Goal: Task Accomplishment & Management: Manage account settings

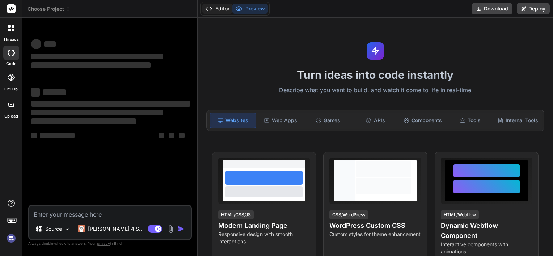
type textarea "x"
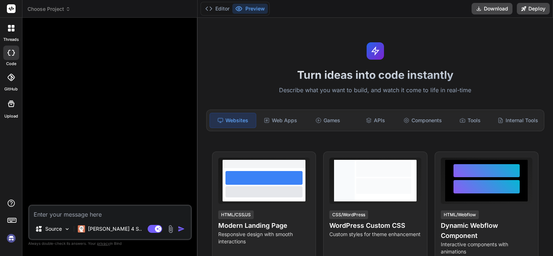
type textarea "h"
type textarea "x"
type textarea "hi"
type textarea "x"
type textarea "hi"
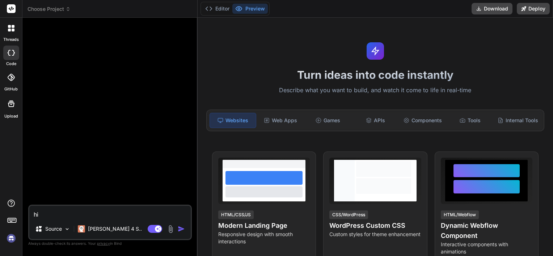
click at [180, 233] on img "button" at bounding box center [181, 229] width 7 height 7
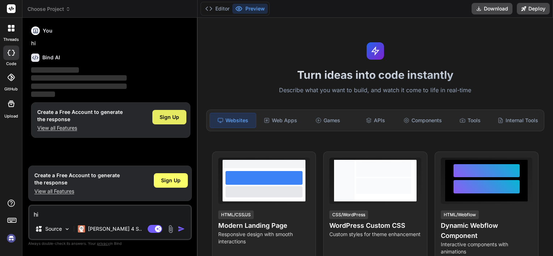
click at [174, 120] on span "Sign Up" at bounding box center [170, 117] width 20 height 7
type textarea "x"
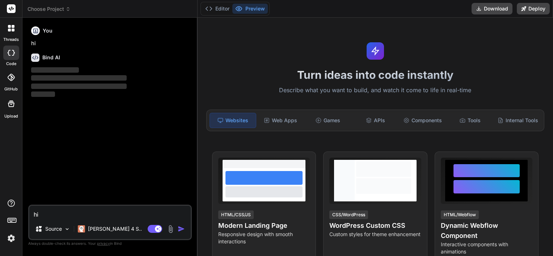
click at [62, 9] on span "Choose Project" at bounding box center [49, 8] width 43 height 7
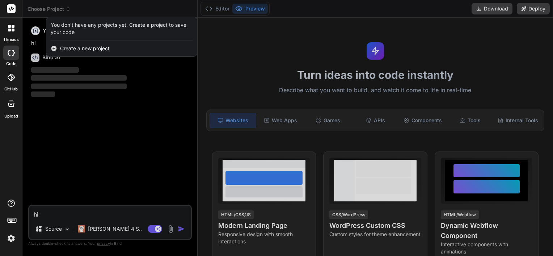
click at [127, 129] on div at bounding box center [276, 128] width 553 height 256
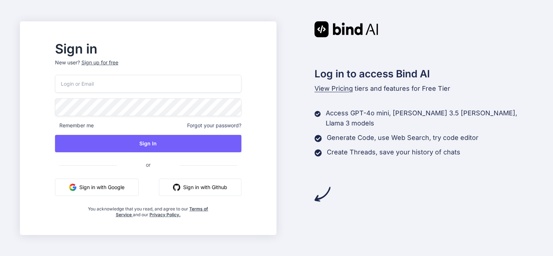
click at [139, 183] on button "Sign in with Google" at bounding box center [97, 187] width 84 height 17
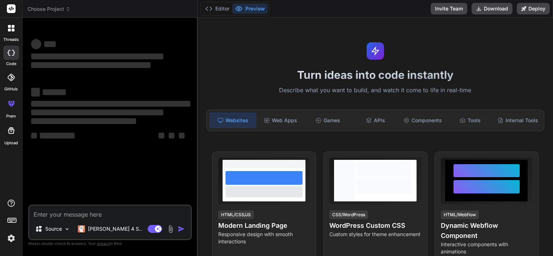
type textarea "x"
click at [54, 3] on header "Choose Project Created with Pixso." at bounding box center [109, 9] width 175 height 18
click at [50, 9] on span "Choose Project" at bounding box center [49, 8] width 43 height 7
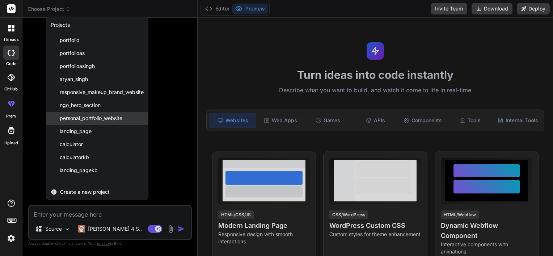
scroll to position [64, 0]
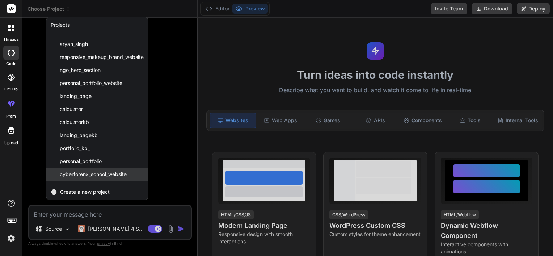
click at [139, 170] on div "cyberforenx_school_website" at bounding box center [97, 174] width 102 height 13
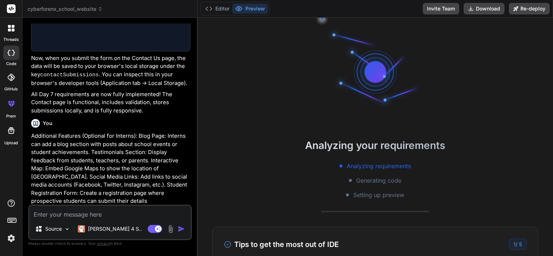
scroll to position [2162, 0]
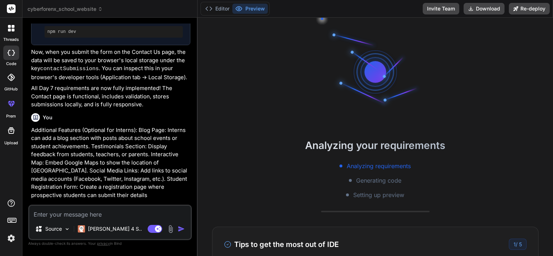
click at [9, 239] on img at bounding box center [11, 238] width 12 height 12
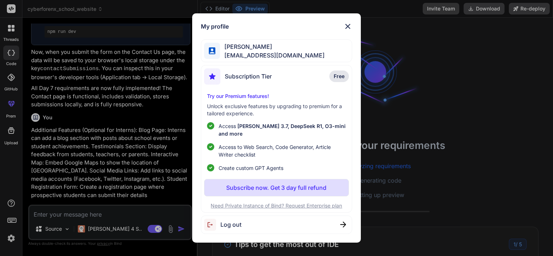
click at [230, 226] on div "Log out" at bounding box center [222, 225] width 37 height 12
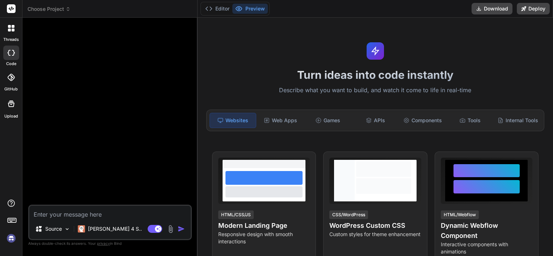
scroll to position [97, 0]
click at [9, 240] on img at bounding box center [11, 238] width 12 height 12
click at [7, 236] on img at bounding box center [11, 238] width 12 height 12
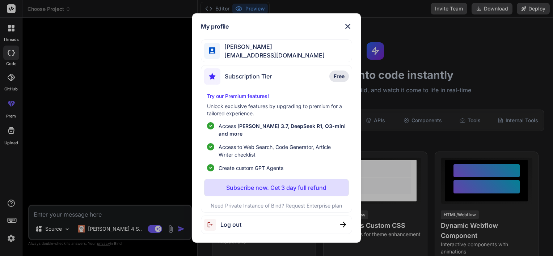
click at [231, 220] on span "Log out" at bounding box center [230, 224] width 21 height 9
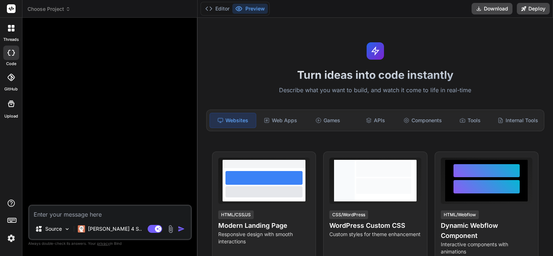
scroll to position [125, 0]
click at [12, 242] on img at bounding box center [11, 238] width 12 height 12
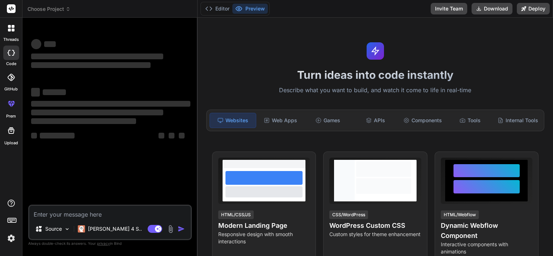
type textarea "x"
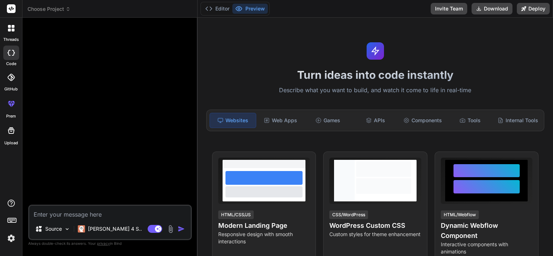
click at [110, 220] on div "Source Claude 4 S.. Agent Mode. When this toggle is activated, AI automatically…" at bounding box center [110, 222] width 164 height 35
click at [114, 209] on textarea at bounding box center [109, 212] width 161 height 13
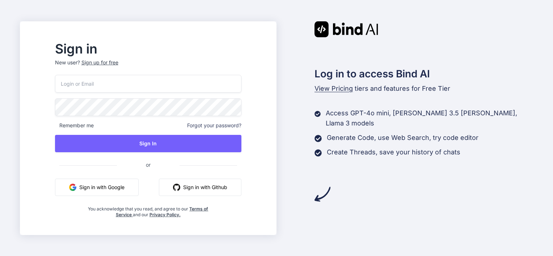
click at [117, 181] on button "Sign in with Google" at bounding box center [97, 187] width 84 height 17
click at [139, 191] on button "Sign in with Google" at bounding box center [97, 187] width 84 height 17
